Goal: Task Accomplishment & Management: Manage account settings

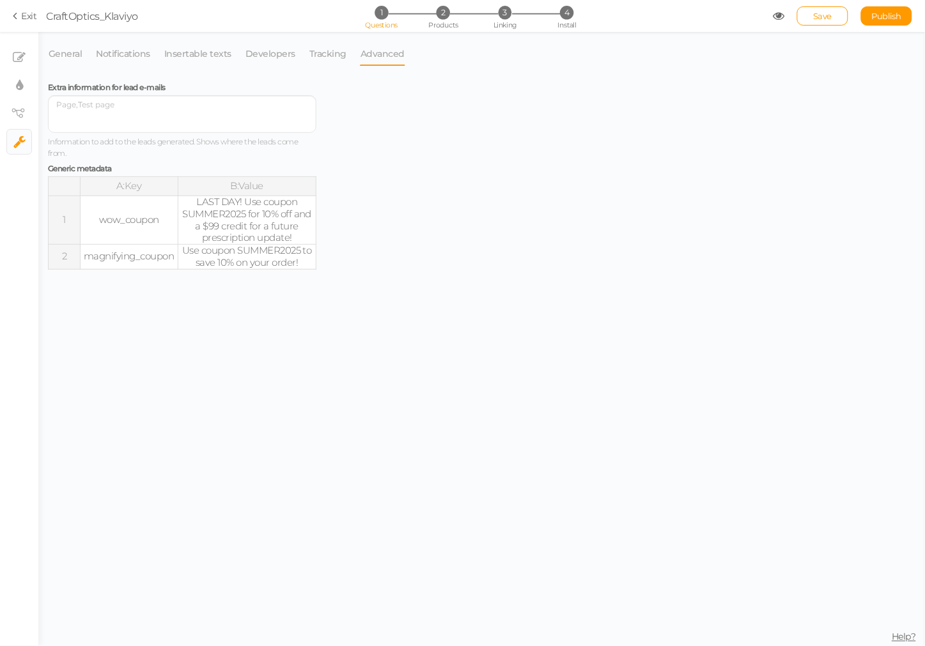
click at [262, 233] on td "LAST DAY! Use coupon SUMMER2025 for 10% off and a $99 credit for a future presc…" at bounding box center [247, 220] width 139 height 49
click at [258, 221] on td "LAST DAY! Use coupon SUMMER2025 for 10% off and a $99 credit for a future presc…" at bounding box center [247, 220] width 139 height 49
click at [258, 220] on td "LAST DAY! Use coupon SUMMER2025 for 10% off and a $99 credit for a future presc…" at bounding box center [247, 220] width 139 height 49
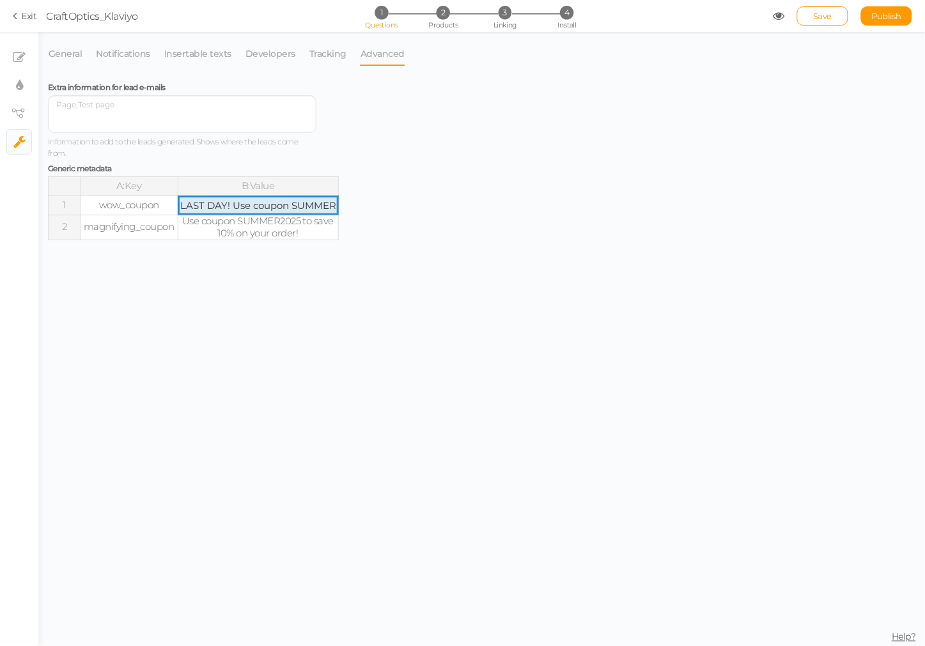
scroll to position [0, 310]
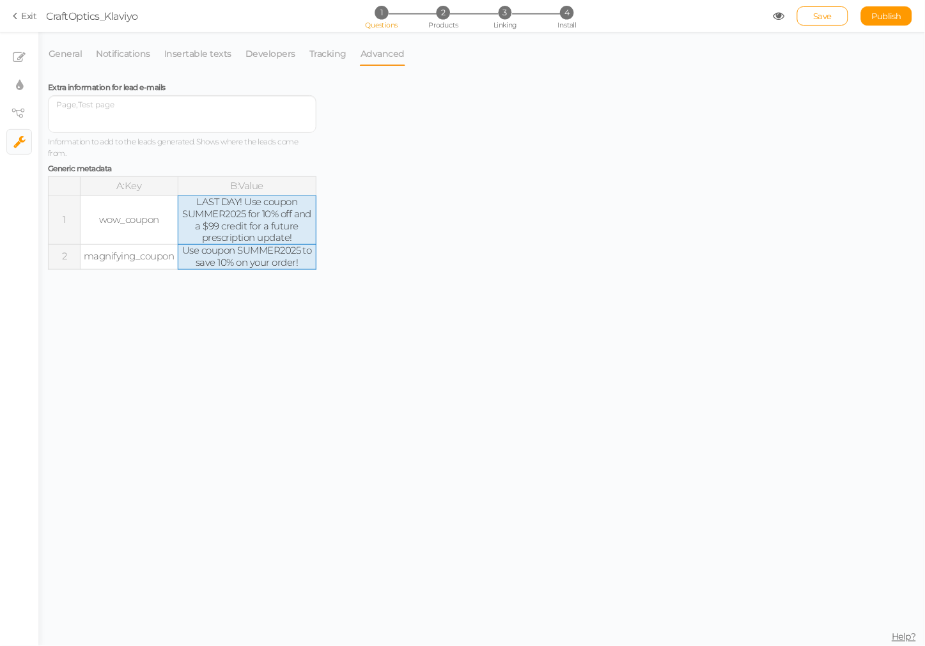
click at [256, 220] on tbody "A:Key B:Value 1 wow_coupon LAST DAY! Use coupon SUMMER2025 for 10% off and a $9…" at bounding box center [183, 223] width 268 height 93
click at [238, 211] on td "LAST DAY! Use coupon SUMMER2025 for 10% off and a $99 credit for a future presc…" at bounding box center [247, 220] width 139 height 49
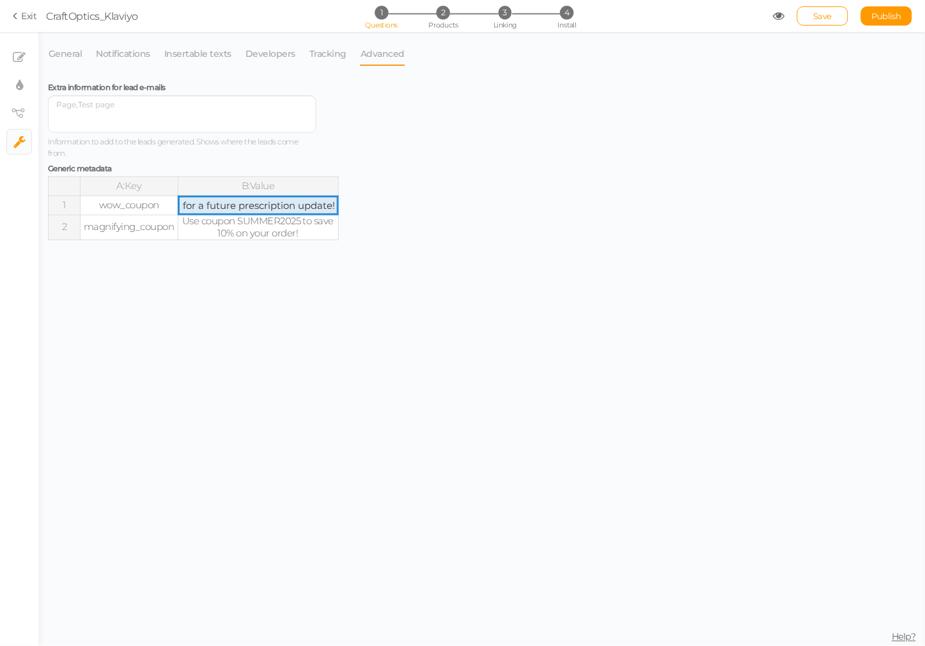
click at [238, 209] on input "LAST DAY! Use coupon SUMMER2025 for 10% off and a $99 credit for a future presc…" at bounding box center [258, 205] width 160 height 19
drag, startPoint x: 230, startPoint y: 205, endPoint x: 293, endPoint y: 220, distance: 64.4
click at [293, 220] on tbody "A:Key B:Value 1 wow_coupon LAST DAY! Use coupon SUMMER2025 for 10% off your ord…" at bounding box center [194, 208] width 290 height 63
type input "LAST DAY! Use coupon SUBSCRIBER for 10% off your order!"
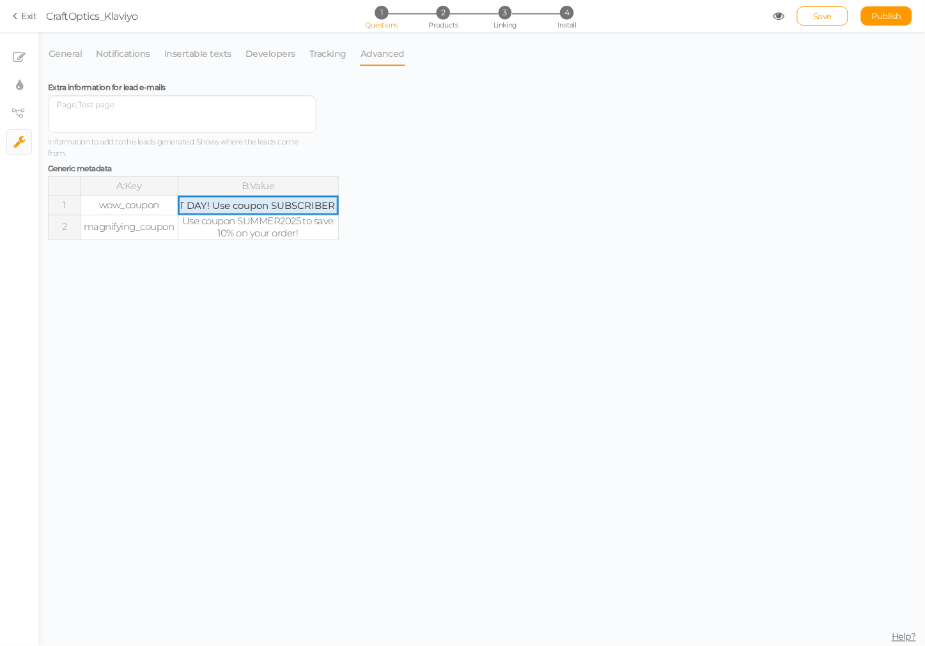
scroll to position [0, 22]
click at [278, 226] on tbody "A:Key B:Value 1 wow_coupon LAST DAY! Use coupon SUBSCRIBER for 10% off your ord…" at bounding box center [194, 208] width 290 height 63
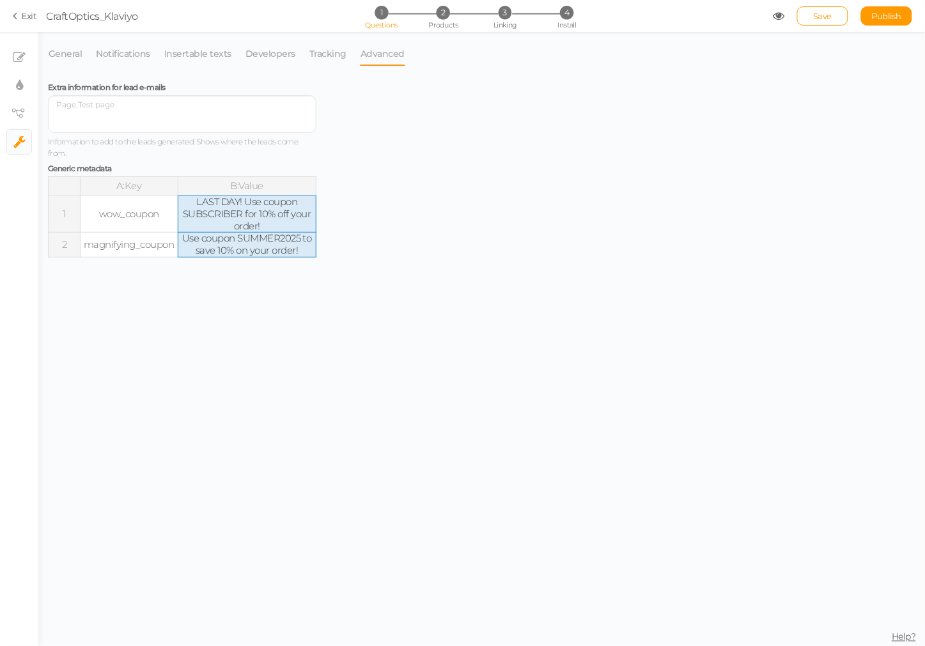
click at [256, 239] on td "Use coupon SUMMER2025 to save 10% on your order!" at bounding box center [247, 245] width 139 height 25
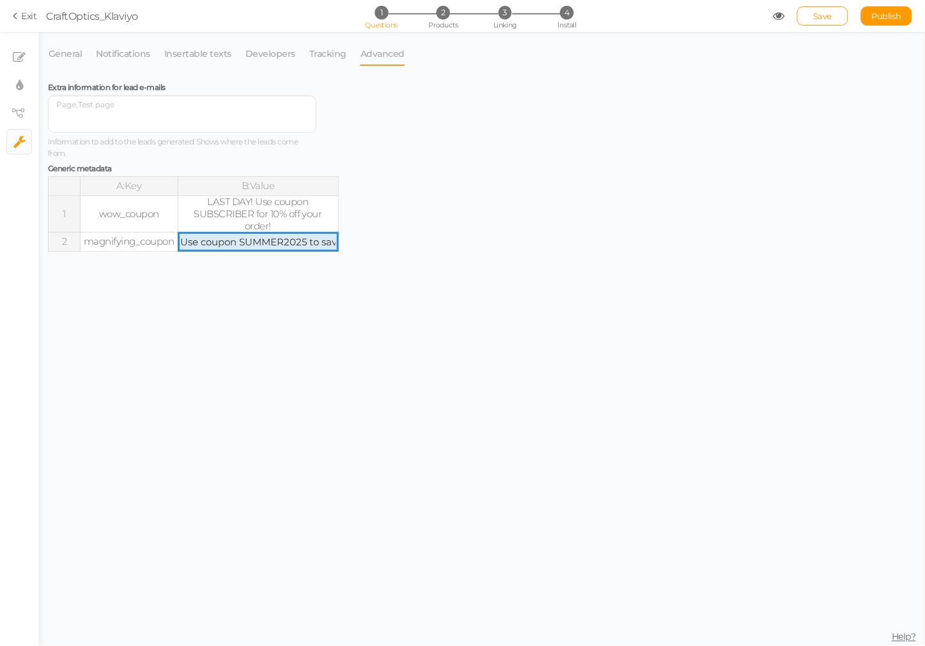
drag, startPoint x: 243, startPoint y: 247, endPoint x: 308, endPoint y: 252, distance: 65.4
click at [308, 251] on input "Use coupon SUMMER2025 to save 10% on your order!" at bounding box center [258, 242] width 160 height 19
type input "Use coupon SUBSCRIBER to save 10% on your order!"
click at [884, 13] on span "Publish" at bounding box center [887, 16] width 30 height 10
